Goal: Task Accomplishment & Management: Use online tool/utility

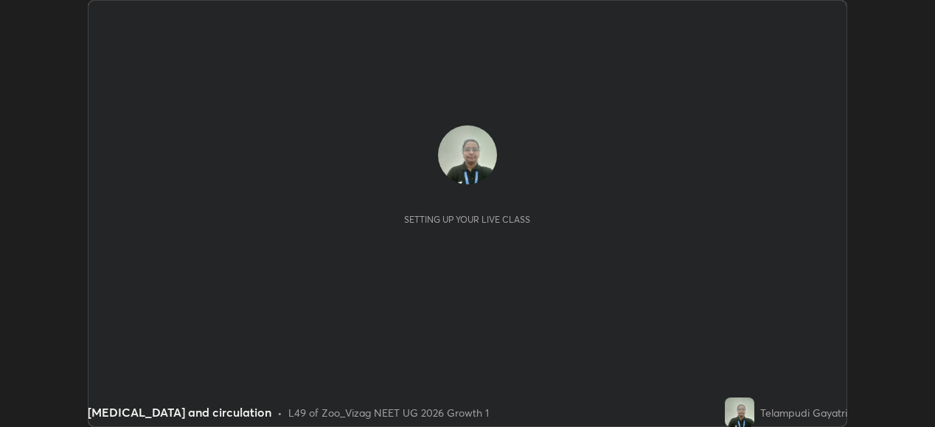
scroll to position [427, 934]
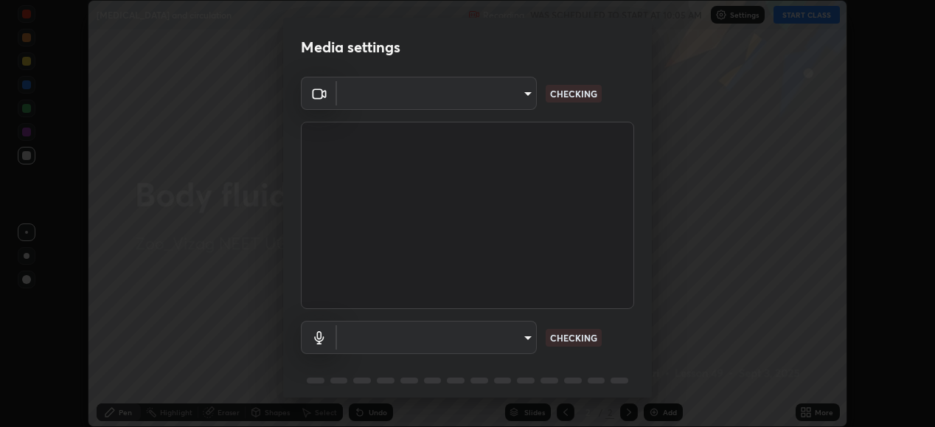
type input "d4617a7d2f559bd3252380f05f3b8909cd8fc89c71cae93ea608fdac764d706e"
type input "e8e509cf1a3afe8b7258d7c729533728a6451aecf283737c470902c079c77cd3"
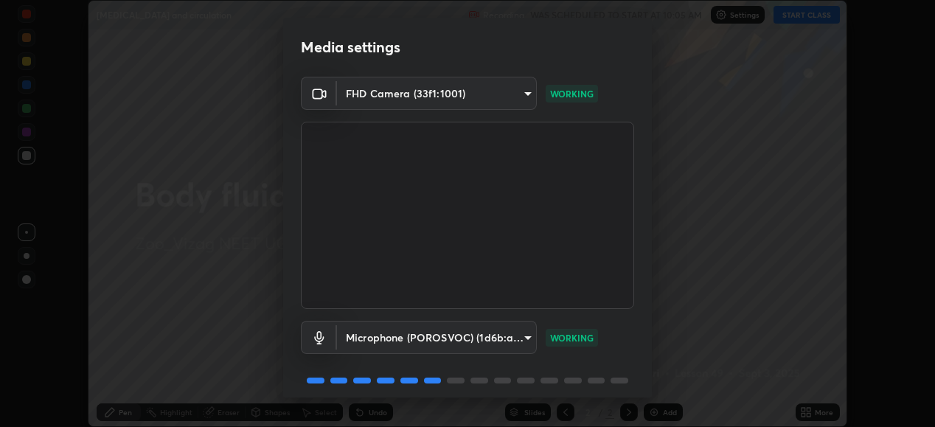
scroll to position [57, 0]
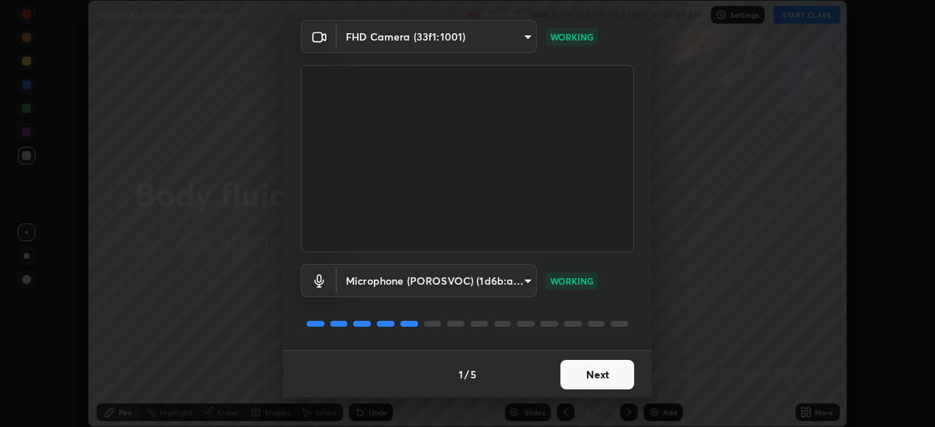
click at [609, 371] on button "Next" at bounding box center [597, 374] width 74 height 29
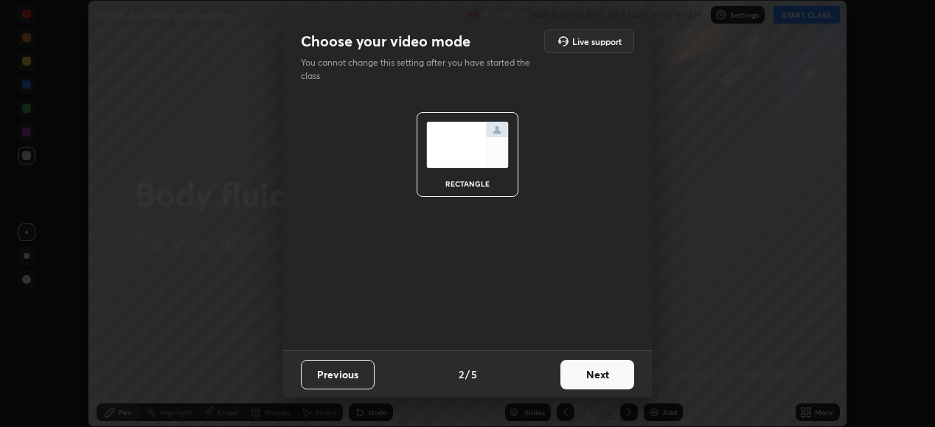
scroll to position [0, 0]
click at [610, 377] on button "Next" at bounding box center [597, 374] width 74 height 29
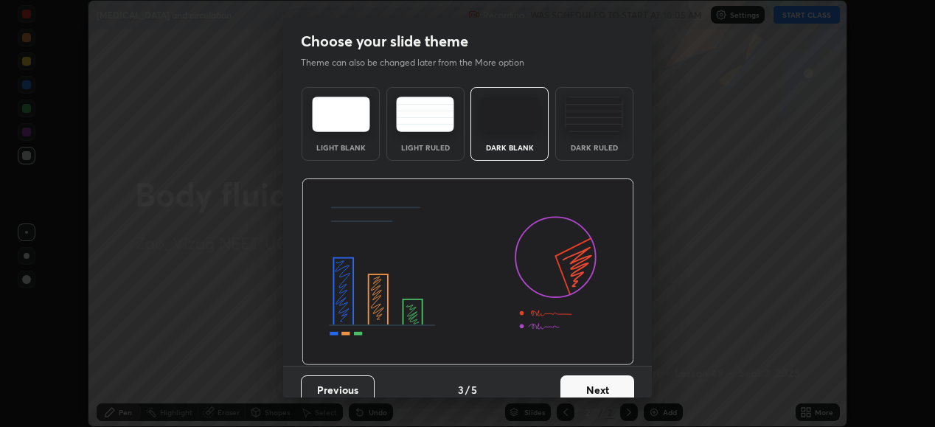
click at [609, 383] on button "Next" at bounding box center [597, 389] width 74 height 29
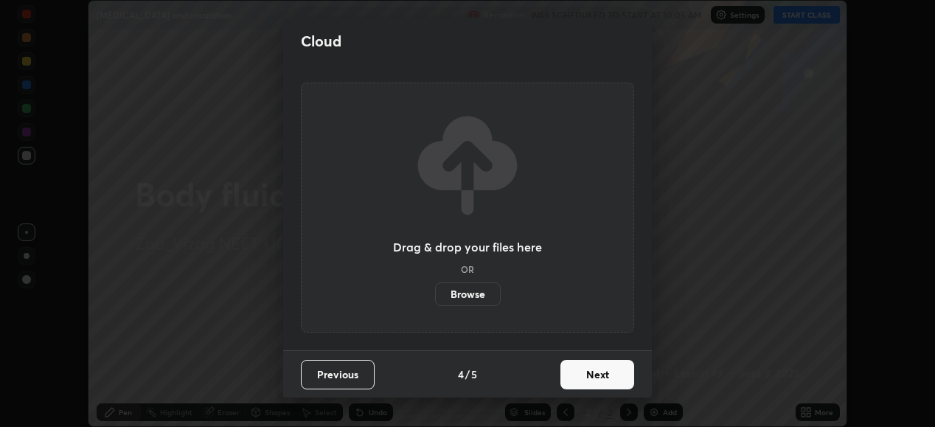
click at [607, 374] on button "Next" at bounding box center [597, 374] width 74 height 29
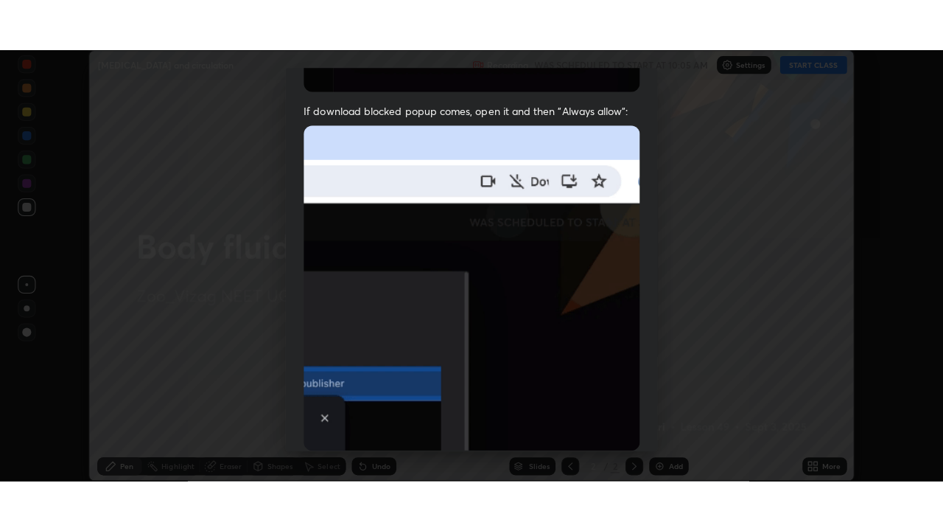
scroll to position [357, 0]
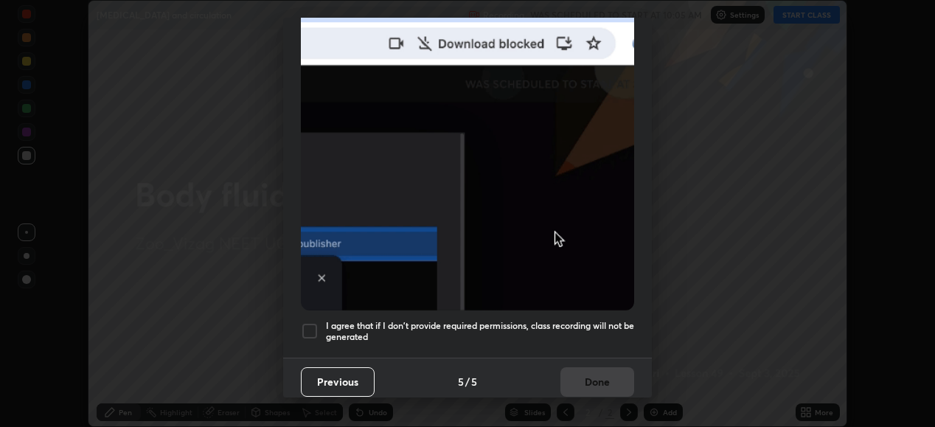
click at [309, 328] on div at bounding box center [310, 331] width 18 height 18
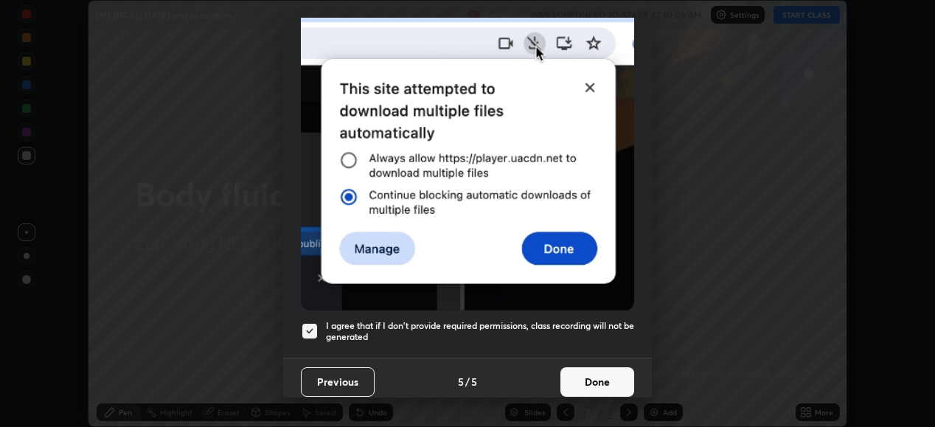
click at [585, 378] on button "Done" at bounding box center [597, 381] width 74 height 29
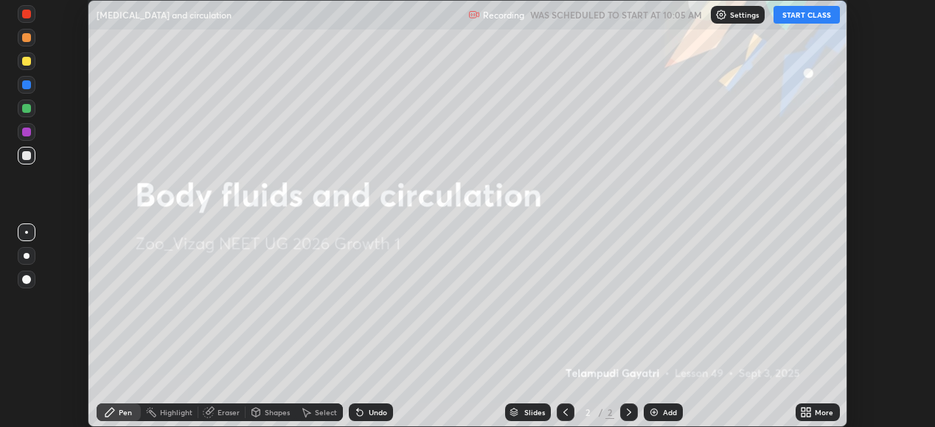
click at [820, 13] on button "START CLASS" at bounding box center [806, 15] width 66 height 18
click at [806, 411] on icon at bounding box center [806, 412] width 12 height 12
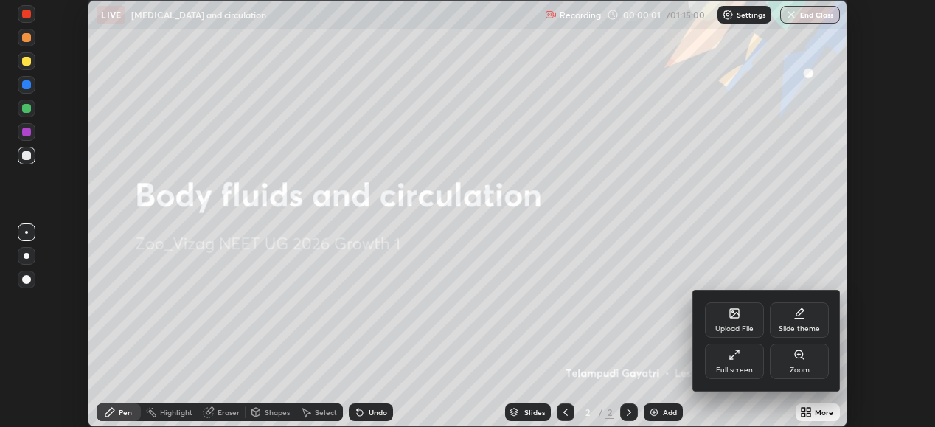
click at [731, 355] on icon at bounding box center [734, 355] width 12 height 12
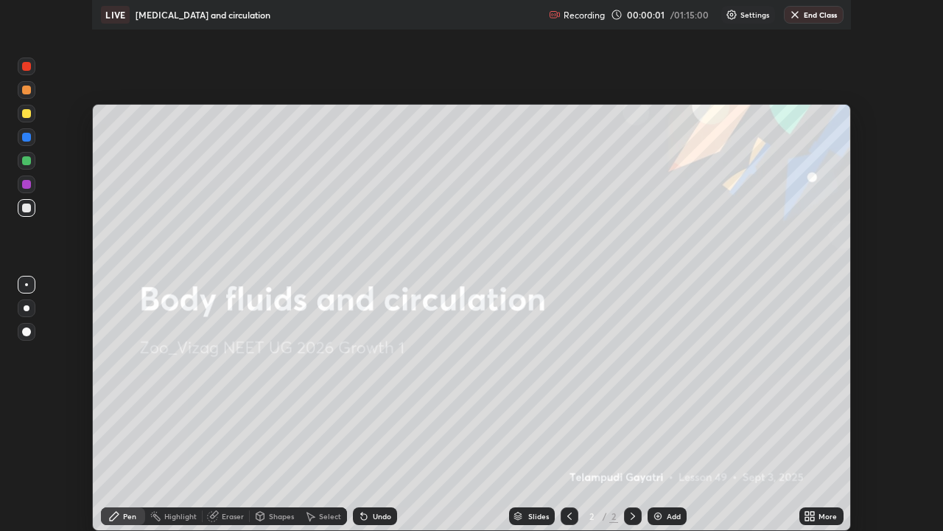
scroll to position [531, 943]
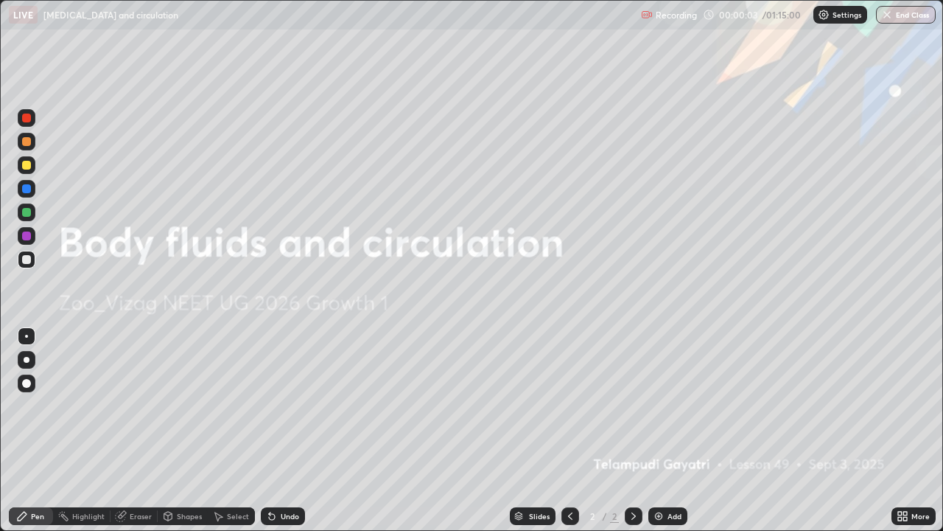
click at [657, 426] on img at bounding box center [659, 516] width 12 height 12
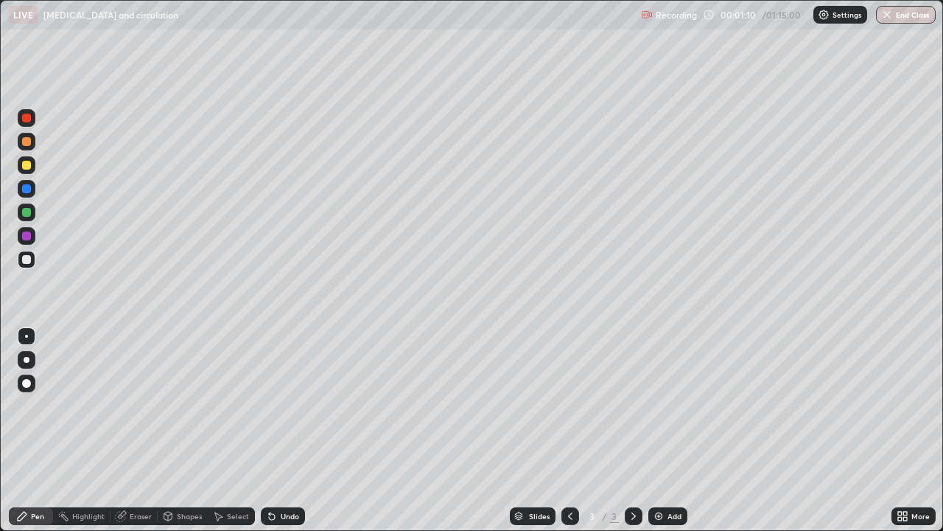
click at [28, 116] on div at bounding box center [26, 118] width 9 height 9
click at [27, 258] on div at bounding box center [26, 259] width 9 height 9
click at [27, 115] on div at bounding box center [26, 118] width 9 height 9
click at [27, 259] on div at bounding box center [26, 259] width 9 height 9
click at [139, 426] on div "Eraser" at bounding box center [141, 515] width 22 height 7
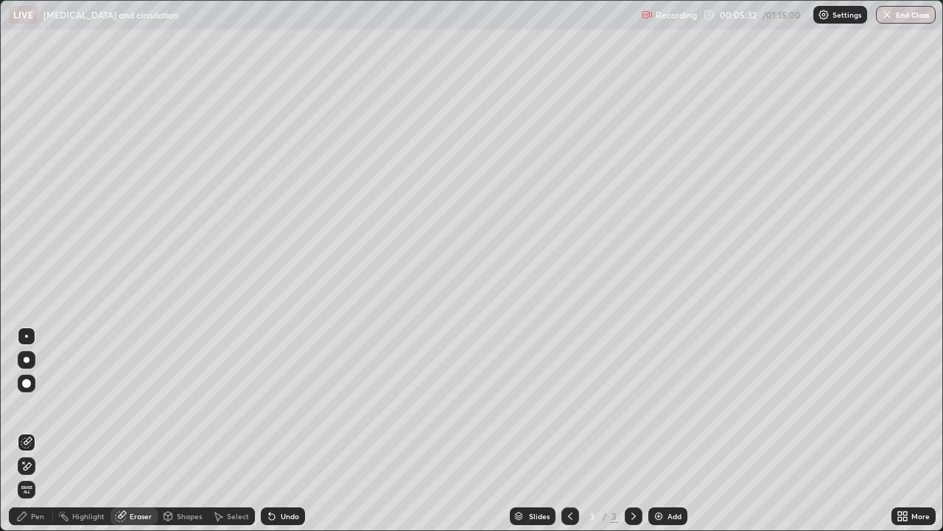
click at [45, 426] on div "Pen" at bounding box center [31, 516] width 44 height 18
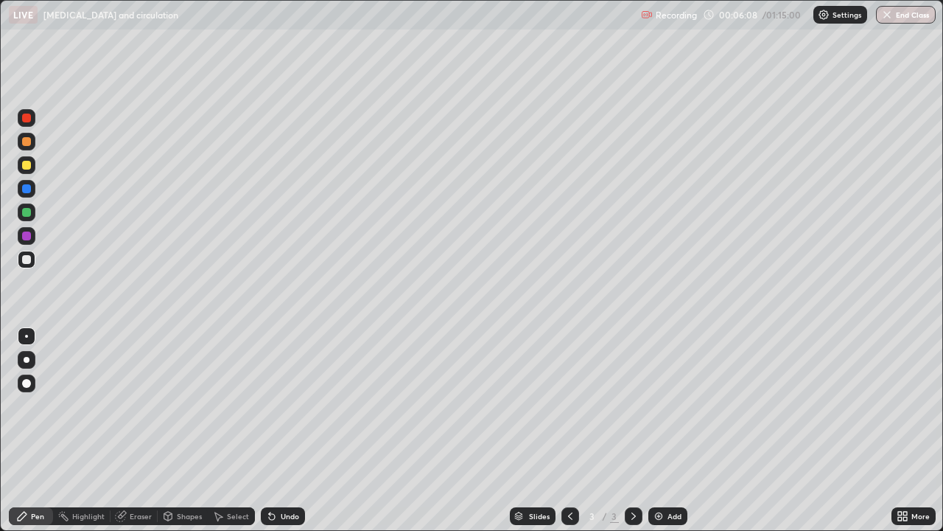
click at [28, 216] on div at bounding box center [26, 212] width 9 height 9
click at [668, 426] on div "Add" at bounding box center [675, 515] width 14 height 7
click at [28, 262] on div at bounding box center [26, 259] width 9 height 9
click at [29, 118] on div at bounding box center [26, 118] width 9 height 9
click at [27, 262] on div at bounding box center [26, 259] width 9 height 9
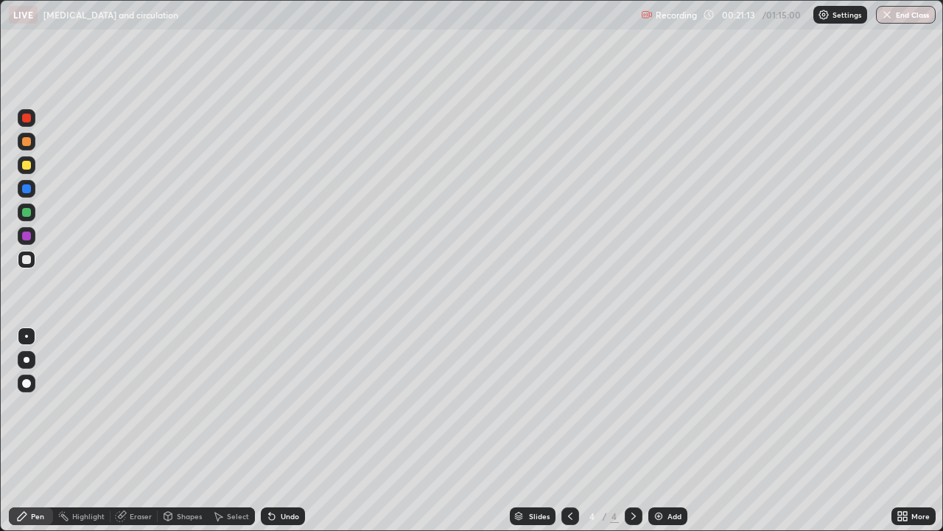
click at [28, 167] on div at bounding box center [26, 165] width 9 height 9
click at [125, 426] on icon at bounding box center [121, 516] width 12 height 12
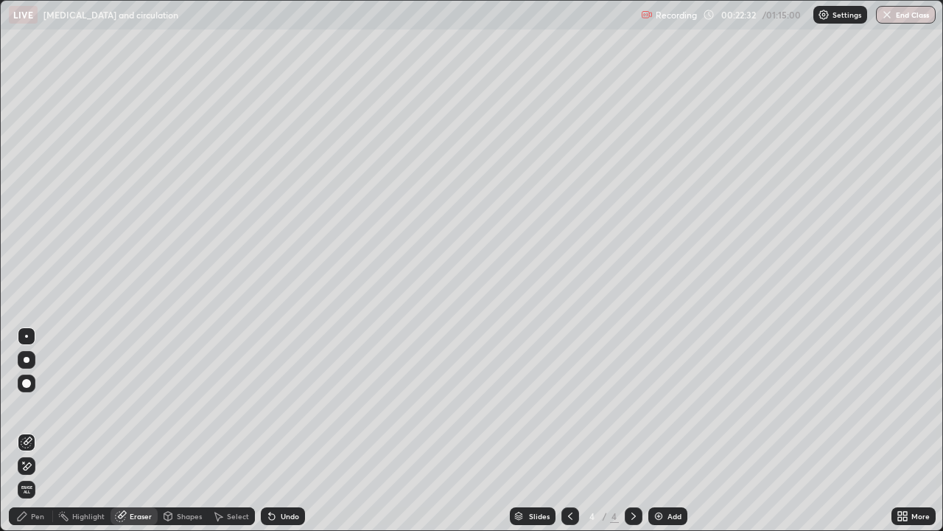
click at [26, 426] on icon at bounding box center [22, 516] width 12 height 12
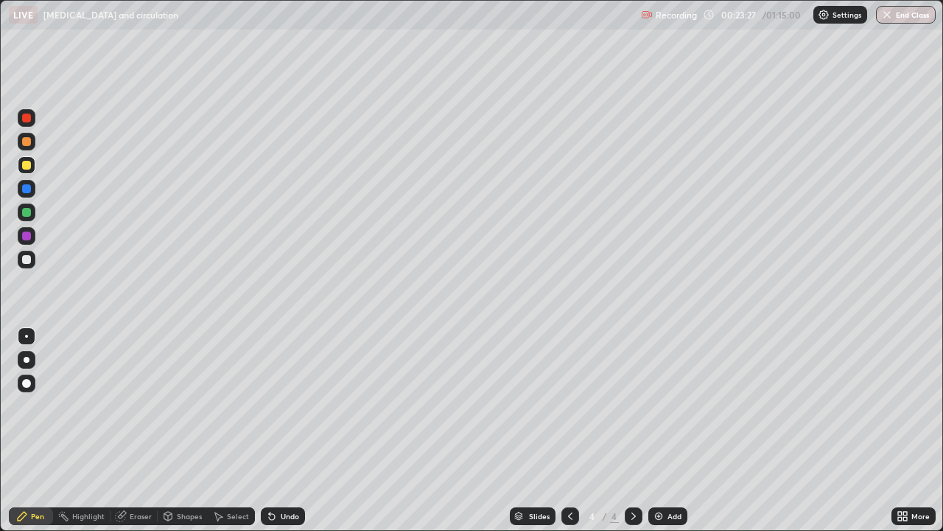
click at [127, 426] on div "Eraser" at bounding box center [134, 516] width 47 height 18
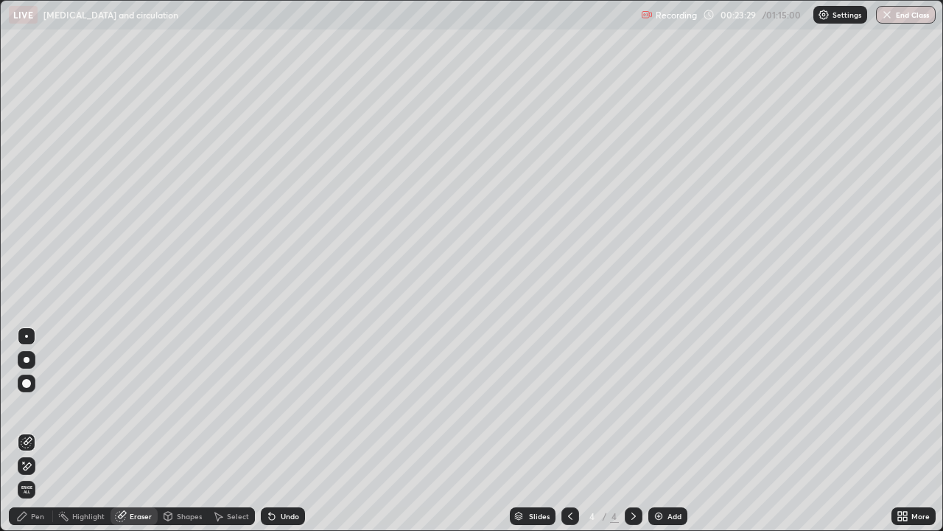
click at [41, 426] on div "Pen" at bounding box center [37, 515] width 13 height 7
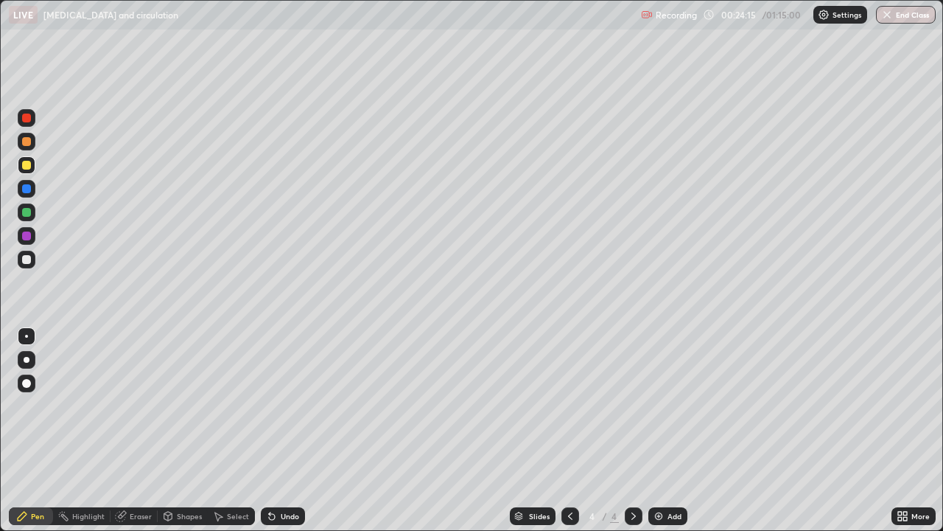
click at [27, 165] on div at bounding box center [26, 165] width 9 height 9
click at [27, 189] on div at bounding box center [26, 188] width 9 height 9
click at [27, 169] on div at bounding box center [26, 165] width 9 height 9
click at [27, 189] on div at bounding box center [26, 188] width 9 height 9
click at [29, 168] on div at bounding box center [26, 165] width 9 height 9
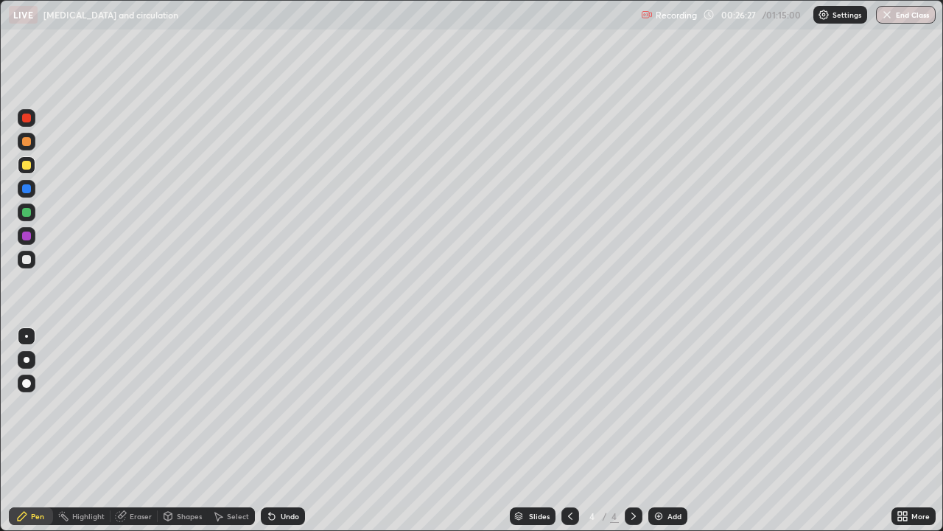
click at [27, 189] on div at bounding box center [26, 188] width 9 height 9
click at [120, 426] on icon at bounding box center [121, 517] width 10 height 10
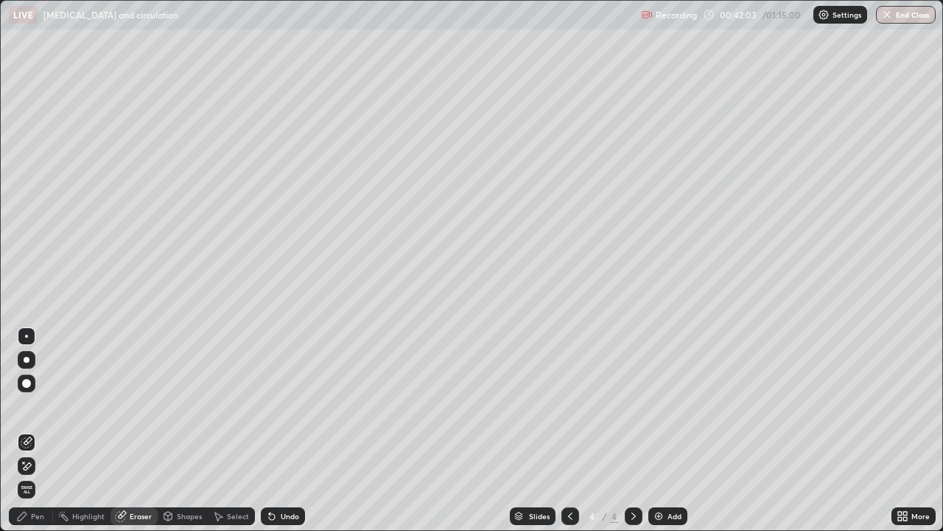
click at [32, 426] on div "Pen" at bounding box center [37, 515] width 13 height 7
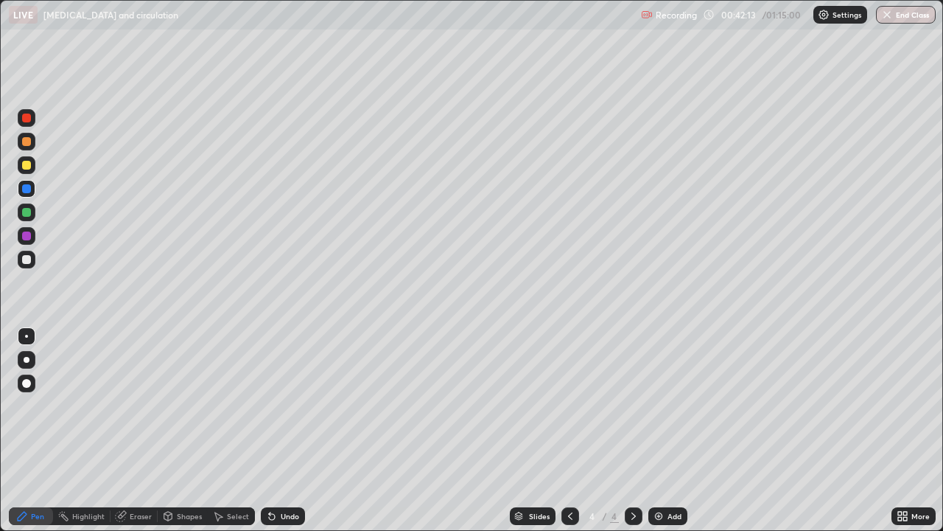
click at [24, 262] on div at bounding box center [26, 259] width 9 height 9
click at [30, 167] on div at bounding box center [26, 165] width 9 height 9
click at [27, 118] on div at bounding box center [26, 118] width 9 height 9
click at [28, 166] on div at bounding box center [26, 165] width 9 height 9
click at [27, 259] on div at bounding box center [26, 259] width 9 height 9
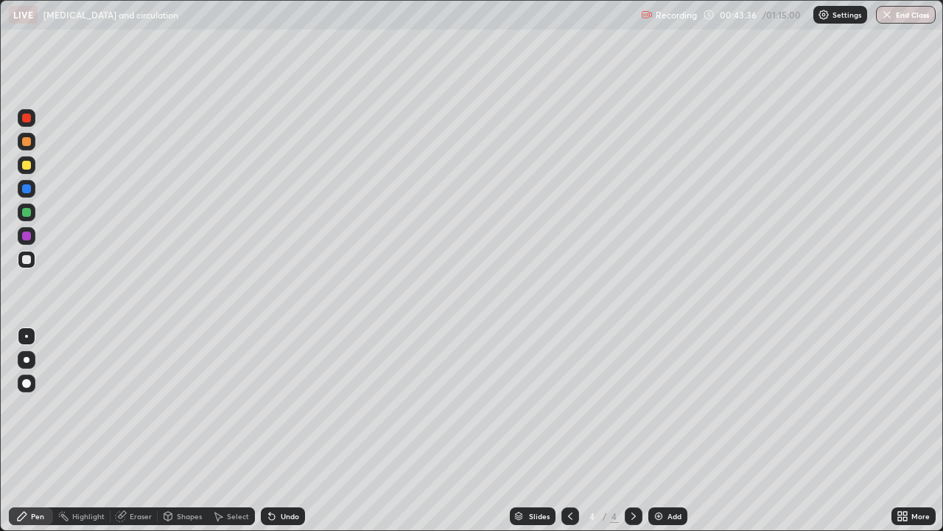
click at [126, 426] on div "Eraser" at bounding box center [134, 516] width 47 height 18
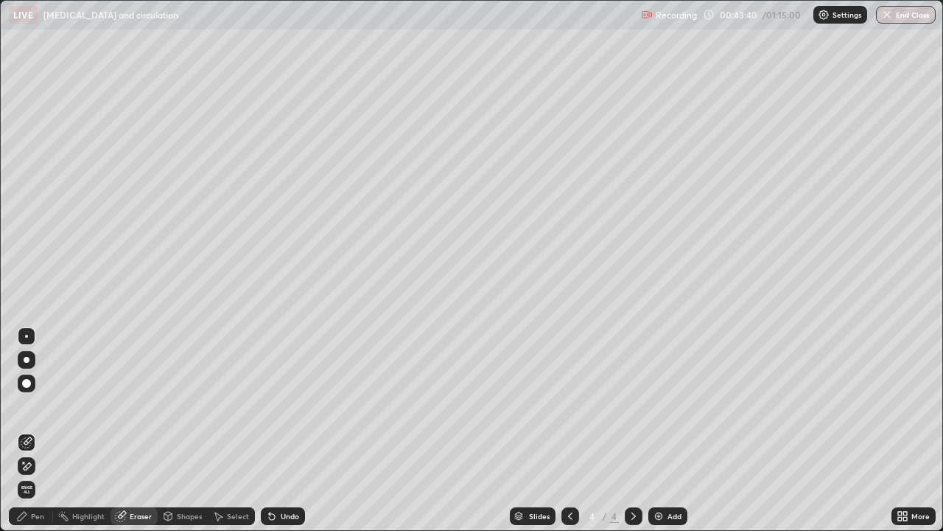
click at [35, 426] on div "Pen" at bounding box center [31, 516] width 44 height 18
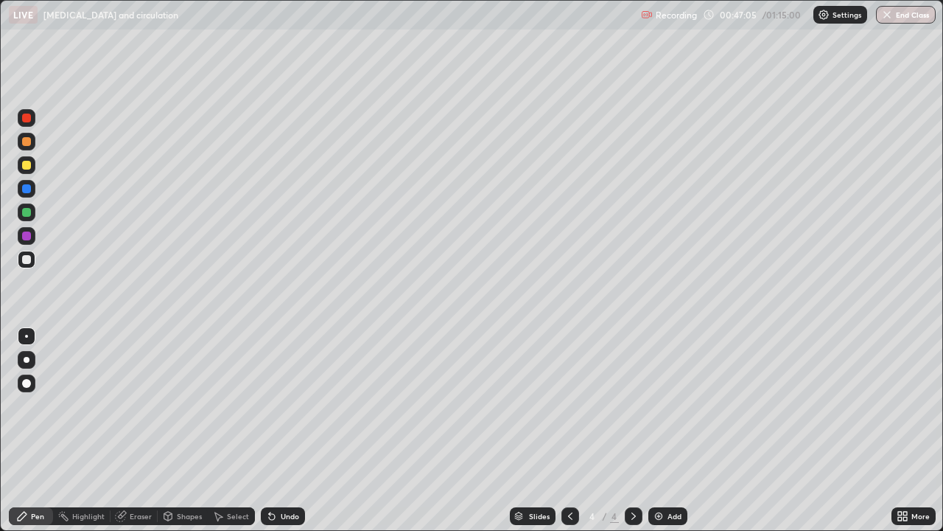
click at [664, 426] on div "Add" at bounding box center [668, 516] width 39 height 18
click at [27, 188] on div at bounding box center [26, 188] width 9 height 9
click at [27, 214] on div at bounding box center [26, 212] width 9 height 9
click at [27, 260] on div at bounding box center [26, 259] width 9 height 9
click at [26, 213] on div at bounding box center [26, 212] width 9 height 9
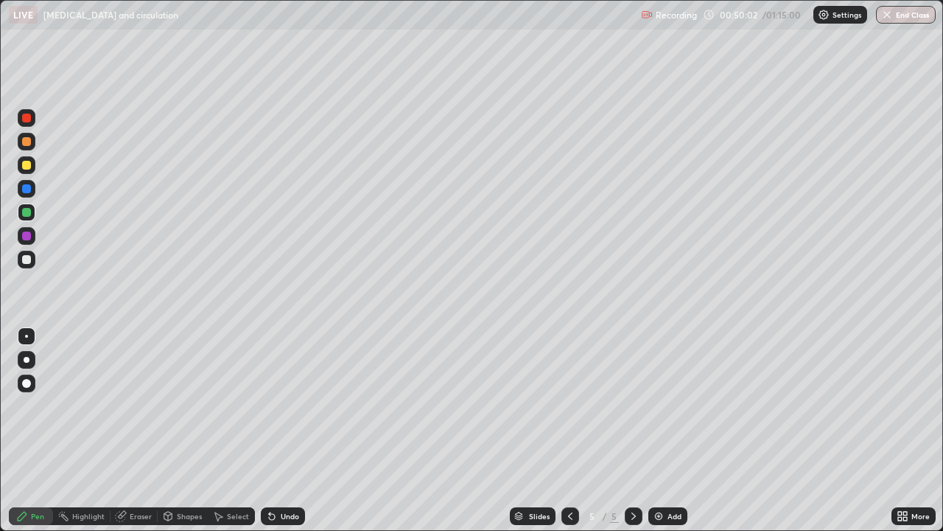
click at [27, 190] on div at bounding box center [26, 188] width 9 height 9
click at [28, 142] on div at bounding box center [26, 141] width 9 height 9
click at [26, 258] on div at bounding box center [26, 259] width 9 height 9
click at [24, 141] on div at bounding box center [26, 141] width 9 height 9
click at [26, 186] on div at bounding box center [26, 188] width 9 height 9
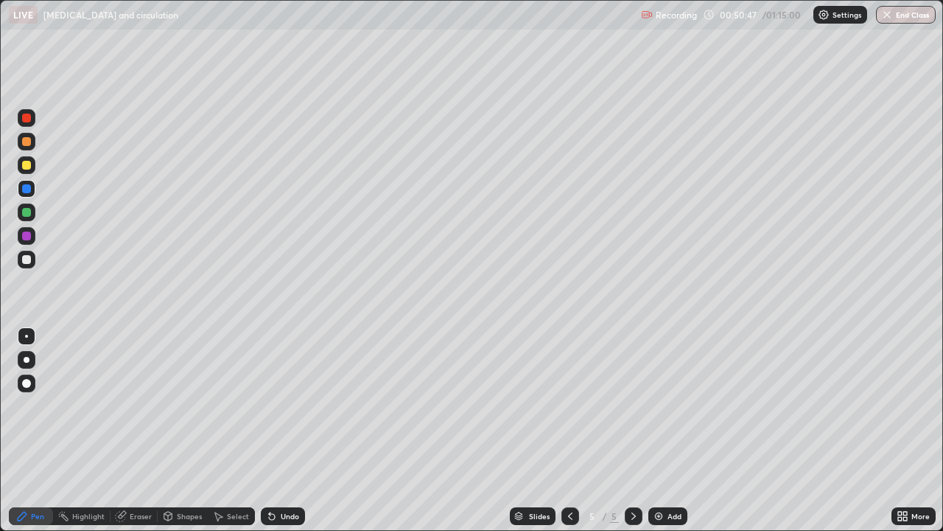
click at [29, 214] on div at bounding box center [26, 212] width 9 height 9
click at [27, 122] on div at bounding box center [26, 118] width 9 height 9
click at [656, 426] on img at bounding box center [659, 516] width 12 height 12
click at [30, 256] on div at bounding box center [27, 260] width 18 height 18
click at [26, 192] on div at bounding box center [26, 188] width 9 height 9
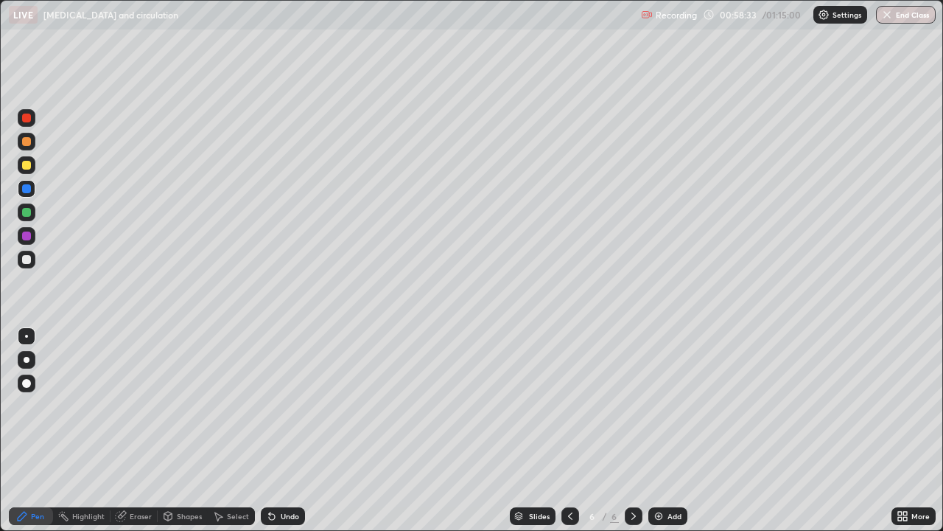
click at [29, 119] on div at bounding box center [26, 118] width 9 height 9
click at [27, 189] on div at bounding box center [26, 188] width 9 height 9
click at [33, 120] on div at bounding box center [27, 118] width 18 height 18
click at [29, 259] on div at bounding box center [26, 259] width 9 height 9
click at [27, 187] on div at bounding box center [26, 188] width 9 height 9
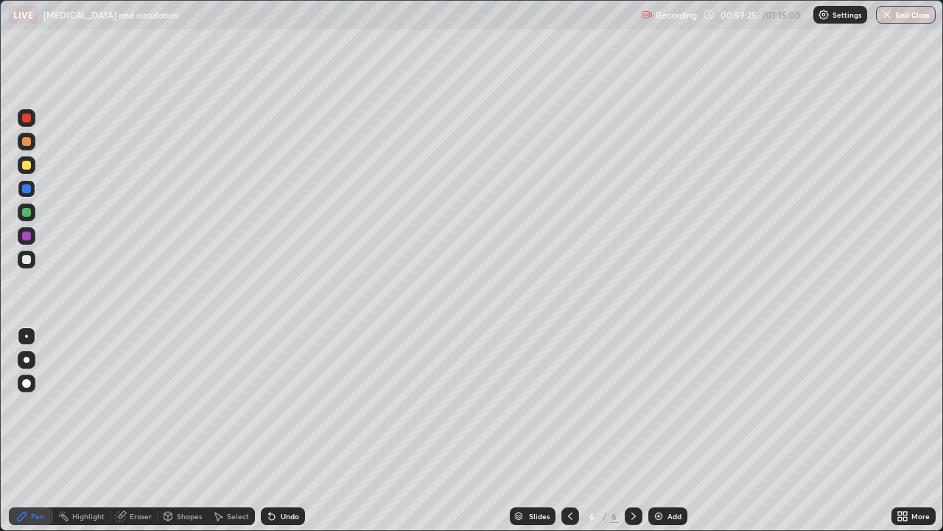
click at [33, 261] on div at bounding box center [27, 260] width 18 height 18
click at [28, 121] on div at bounding box center [26, 118] width 9 height 9
click at [28, 212] on div at bounding box center [26, 212] width 9 height 9
click at [29, 260] on div at bounding box center [26, 259] width 9 height 9
click at [123, 426] on icon at bounding box center [121, 517] width 10 height 10
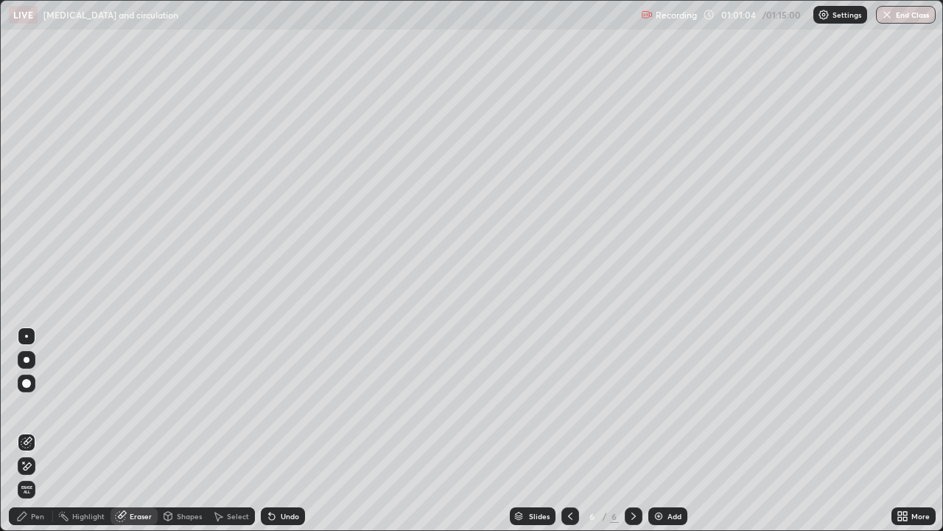
click at [23, 426] on div "Pen" at bounding box center [31, 516] width 44 height 18
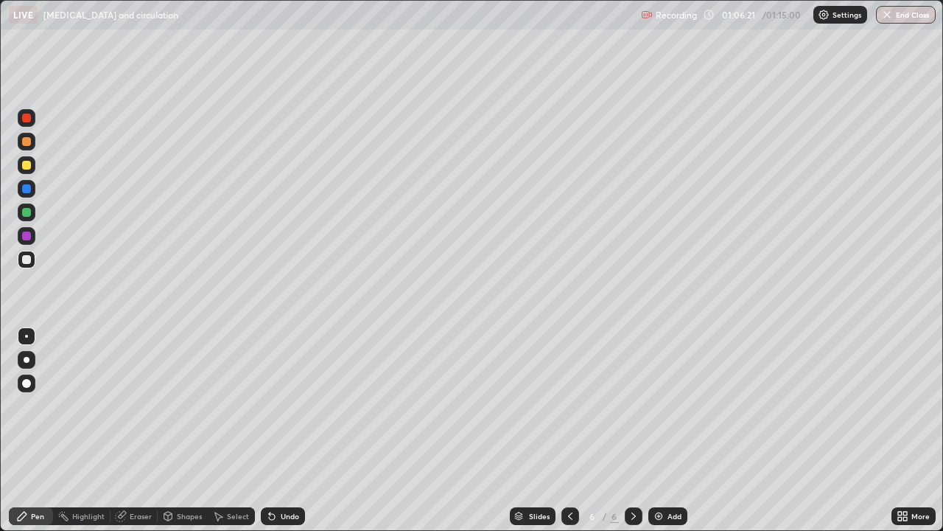
click at [660, 426] on img at bounding box center [659, 516] width 12 height 12
click at [27, 141] on div at bounding box center [26, 141] width 9 height 9
click at [27, 118] on div at bounding box center [26, 118] width 9 height 9
click at [141, 426] on div "Eraser" at bounding box center [141, 515] width 22 height 7
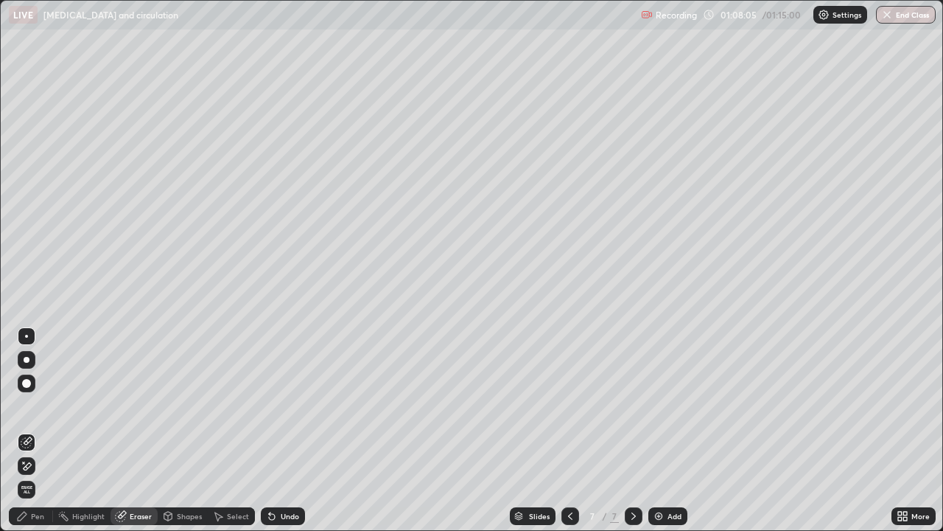
click at [35, 426] on div "Pen" at bounding box center [37, 515] width 13 height 7
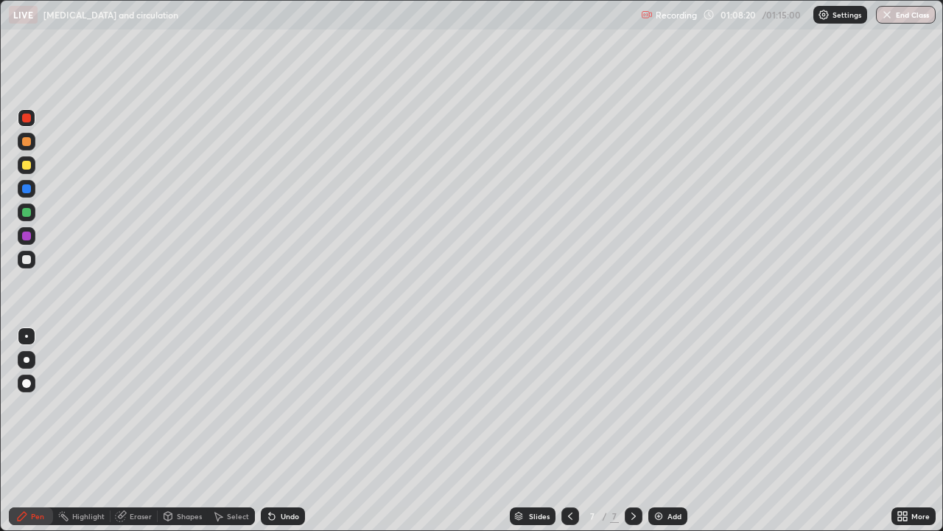
click at [174, 426] on div "Shapes" at bounding box center [183, 516] width 50 height 18
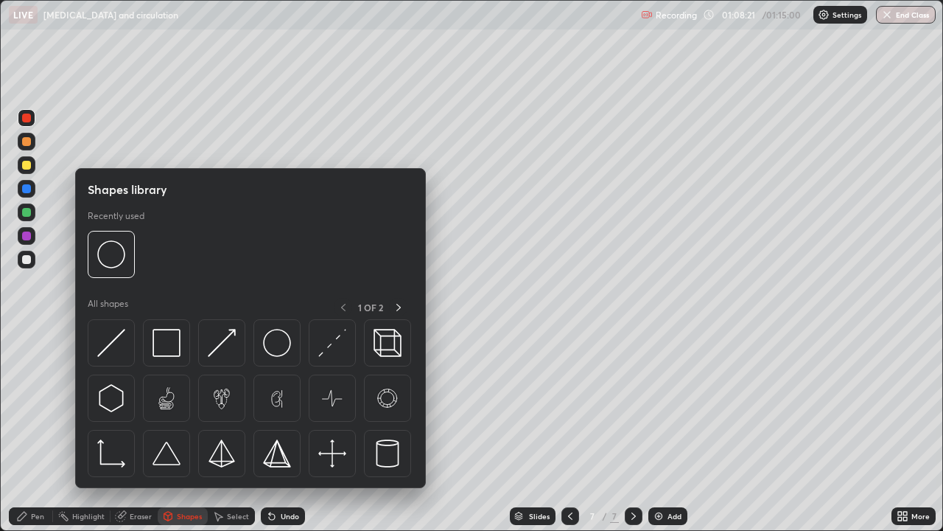
click at [128, 426] on div "Eraser" at bounding box center [134, 516] width 47 height 18
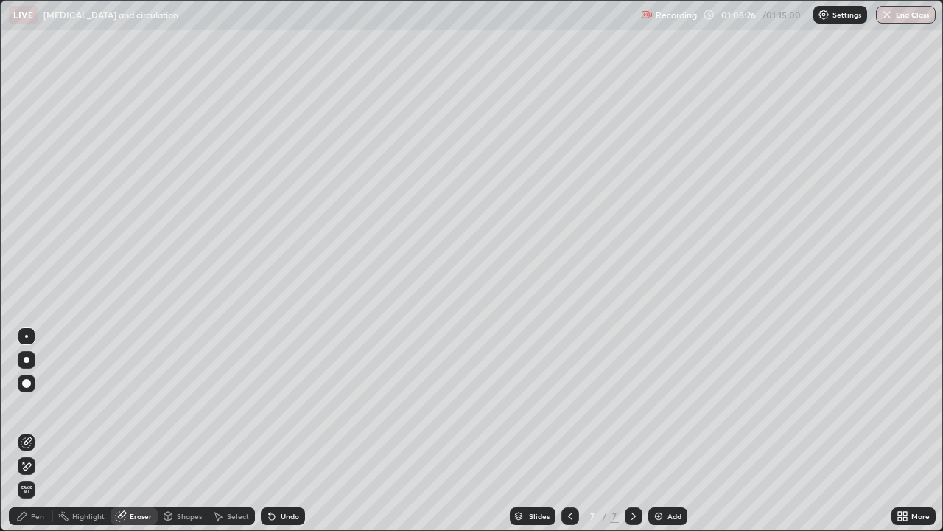
click at [32, 426] on div "Pen" at bounding box center [37, 515] width 13 height 7
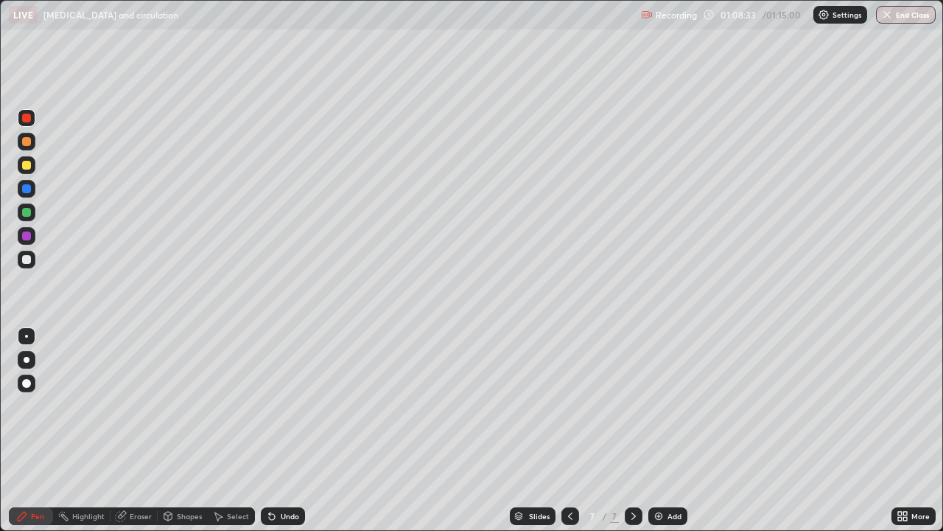
click at [29, 213] on div at bounding box center [26, 212] width 9 height 9
click at [28, 263] on div at bounding box center [26, 259] width 9 height 9
click at [123, 426] on icon at bounding box center [121, 517] width 10 height 10
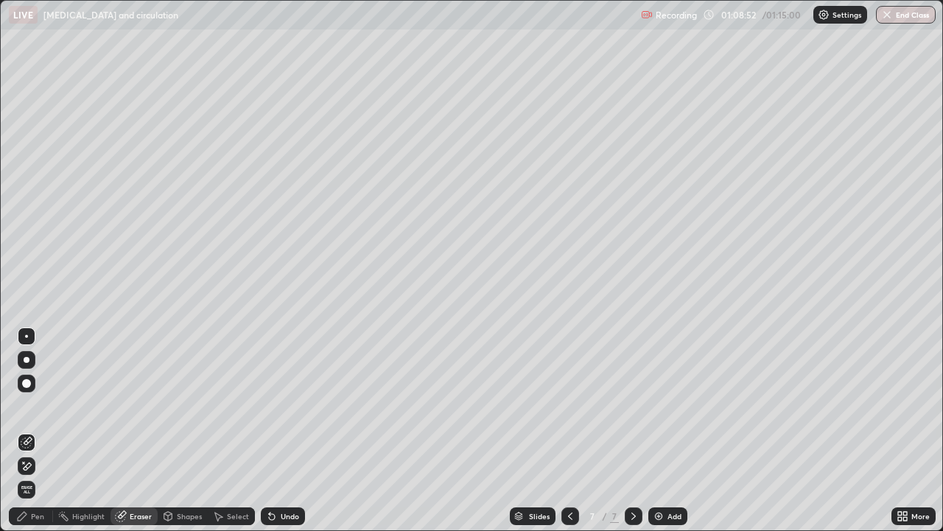
click at [27, 426] on div "Pen" at bounding box center [31, 516] width 44 height 18
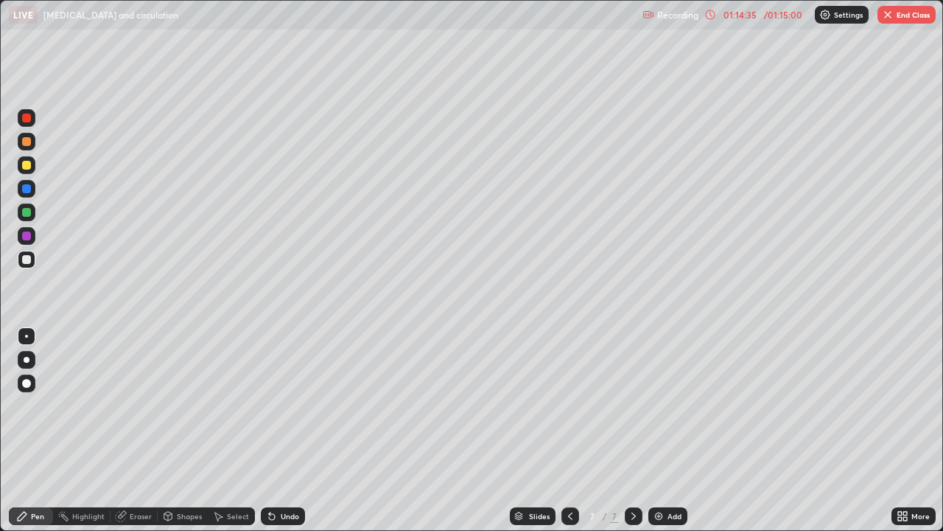
click at [29, 426] on div "Pen" at bounding box center [31, 516] width 44 height 18
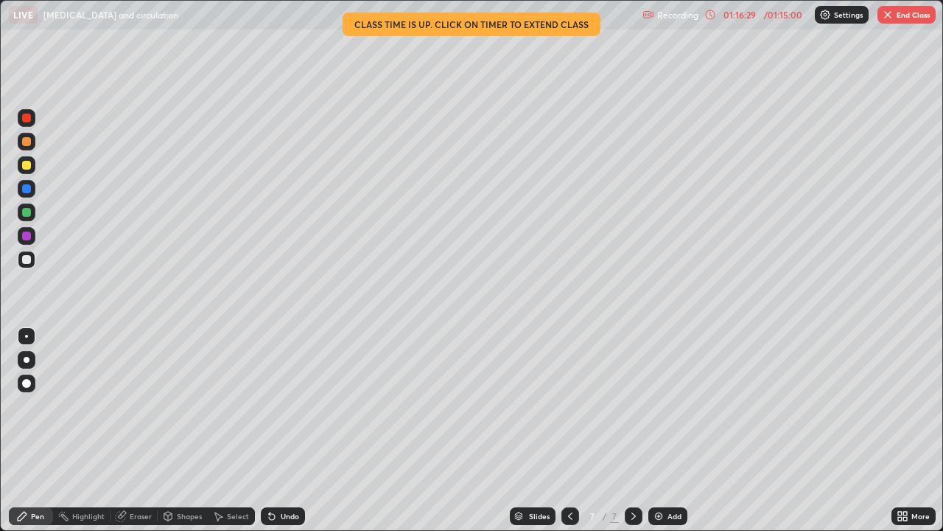
click at [901, 23] on button "End Class" at bounding box center [907, 15] width 58 height 18
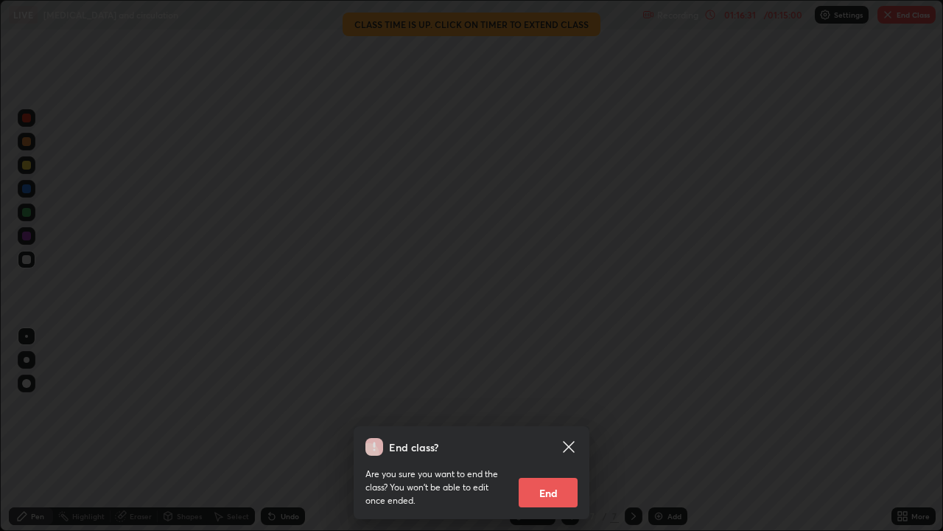
click at [551, 426] on button "End" at bounding box center [548, 492] width 59 height 29
